Goal: Find specific page/section

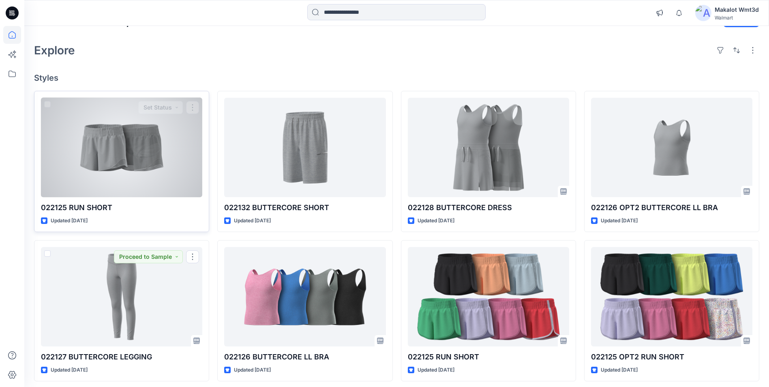
scroll to position [4, 0]
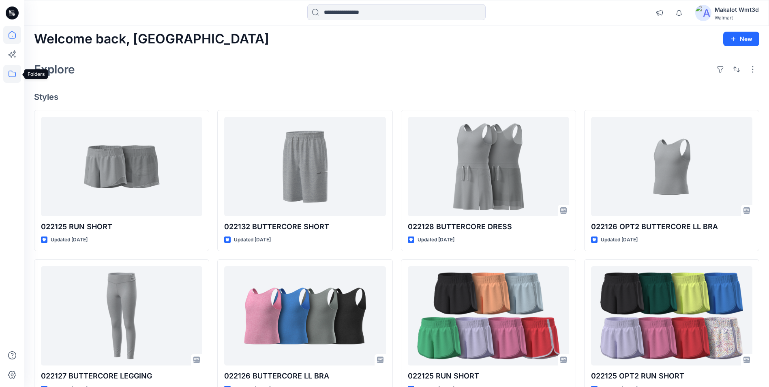
click at [8, 75] on icon at bounding box center [12, 74] width 18 height 18
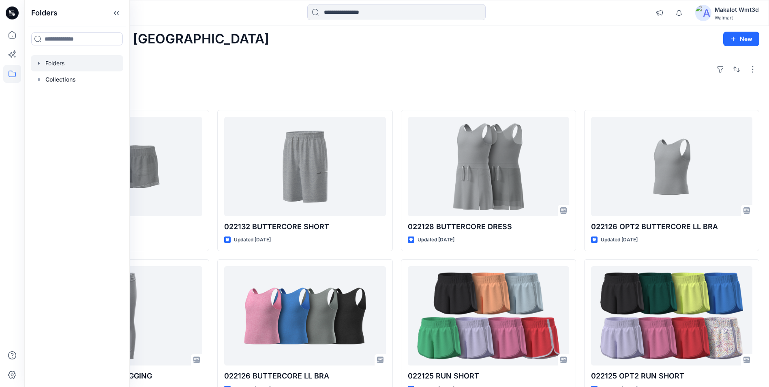
click at [60, 63] on div at bounding box center [77, 63] width 92 height 16
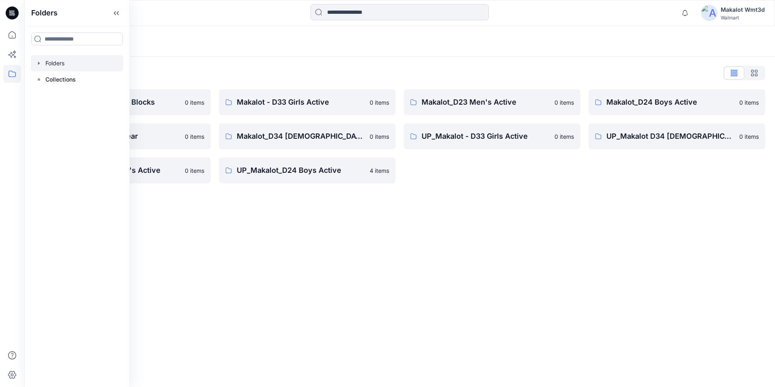
click at [184, 268] on div "Folders Folders List D29 Walmart Basics & Blocks 0 items Makalot_D29 Sleepwear …" at bounding box center [399, 206] width 751 height 361
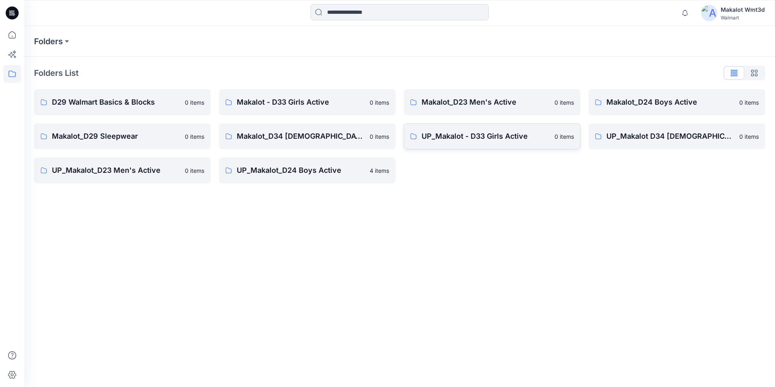
click at [475, 137] on p "UP_Makalot - D33 Girls Active" at bounding box center [486, 136] width 128 height 11
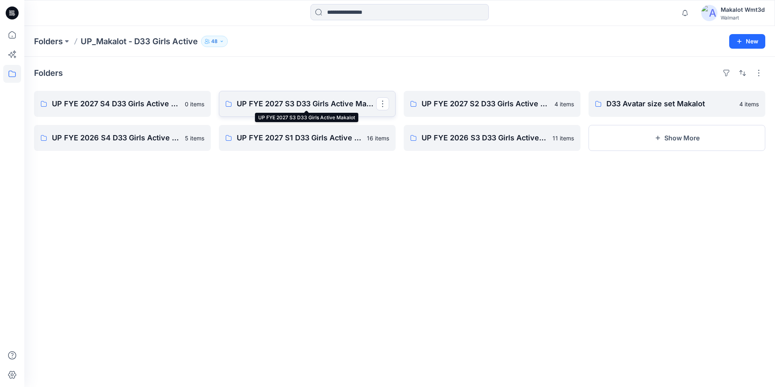
click at [338, 103] on p "UP FYE 2027 S3 D33 Girls Active Makalot" at bounding box center [306, 103] width 139 height 11
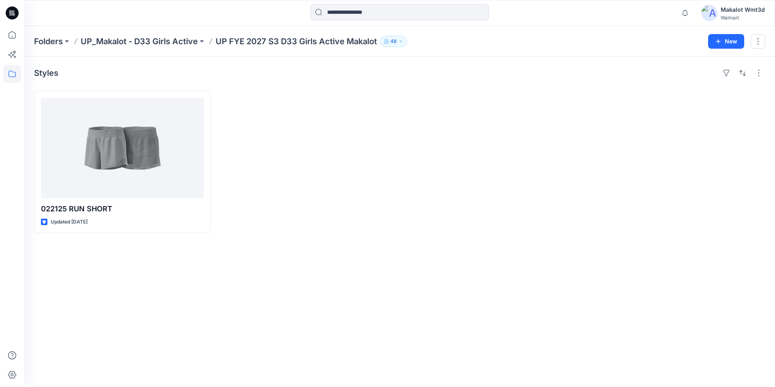
drag, startPoint x: 64, startPoint y: 272, endPoint x: 66, endPoint y: 268, distance: 4.2
click at [64, 272] on div "Styles 022125 RUN SHORT Updated [DATE]" at bounding box center [399, 222] width 751 height 330
